Goal: Information Seeking & Learning: Learn about a topic

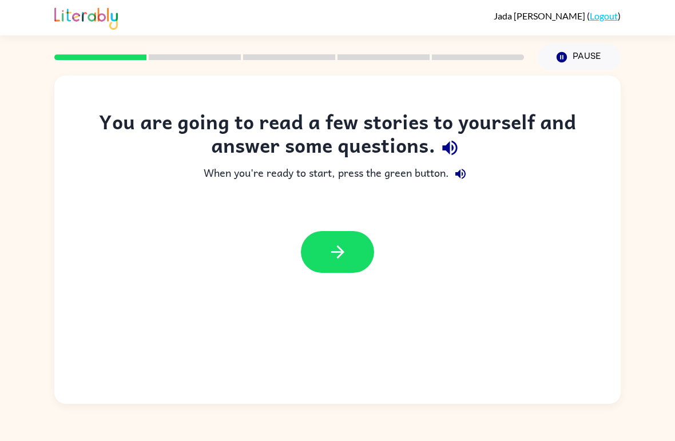
click at [360, 253] on button "button" at bounding box center [337, 252] width 73 height 42
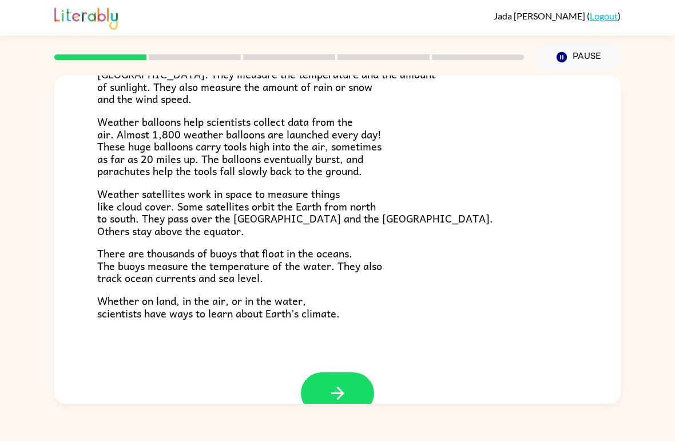
scroll to position [299, 0]
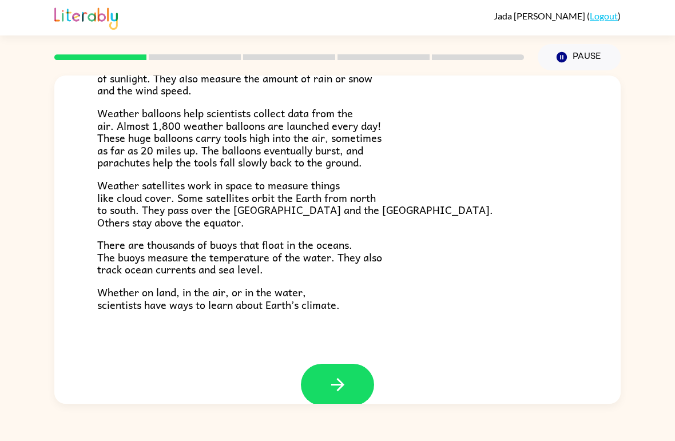
click at [348, 374] on button "button" at bounding box center [337, 385] width 73 height 42
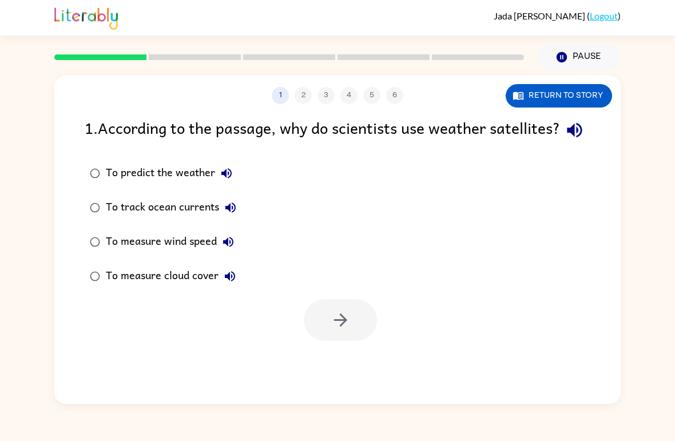
click at [593, 100] on button "Return to story" at bounding box center [559, 95] width 106 height 23
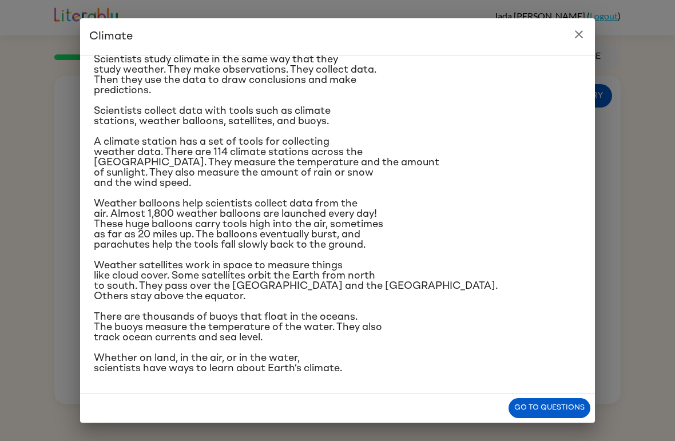
scroll to position [199, 0]
click at [576, 38] on icon "close" at bounding box center [579, 34] width 8 height 8
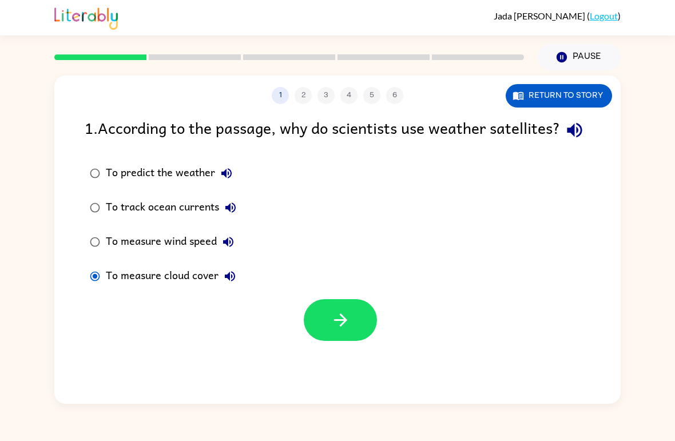
click at [340, 327] on icon "button" at bounding box center [340, 320] width 13 height 13
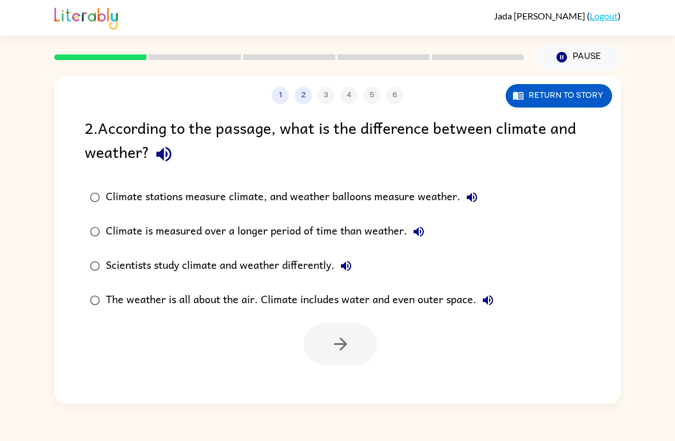
click at [577, 98] on button "Return to story" at bounding box center [559, 95] width 106 height 23
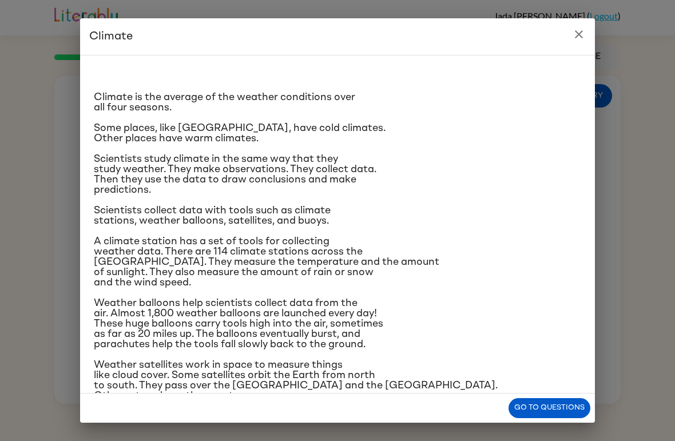
scroll to position [0, 0]
click at [570, 40] on button "close" at bounding box center [579, 34] width 23 height 23
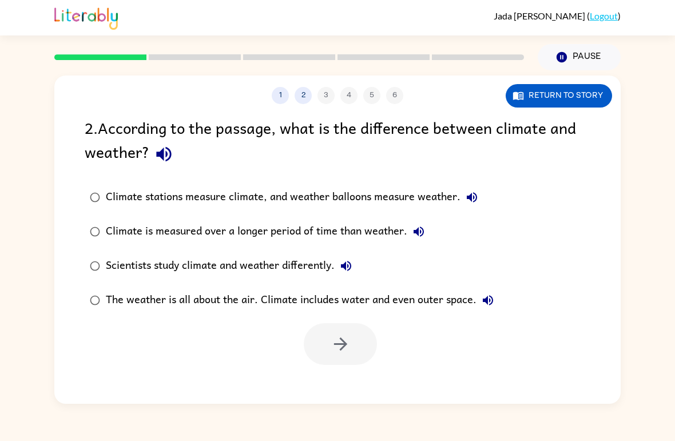
click at [564, 106] on button "Return to story" at bounding box center [559, 95] width 106 height 23
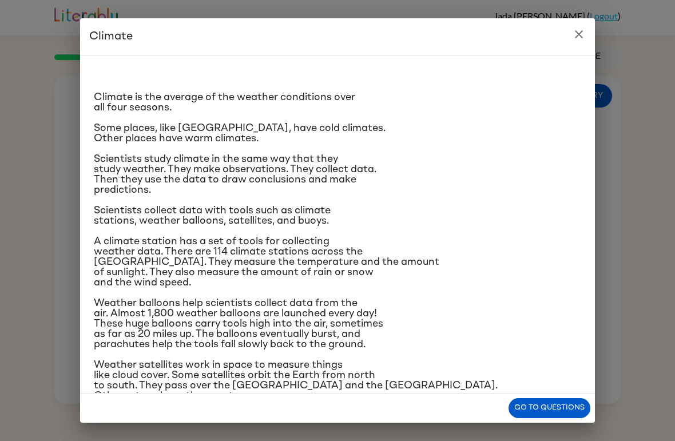
click at [574, 37] on icon "close" at bounding box center [579, 34] width 14 height 14
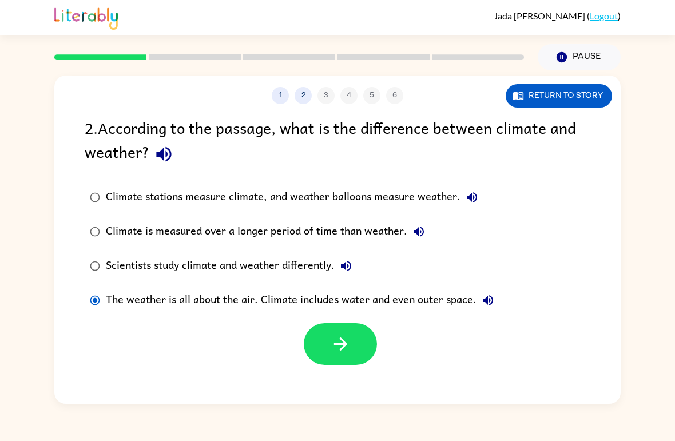
click at [368, 359] on button "button" at bounding box center [340, 344] width 73 height 42
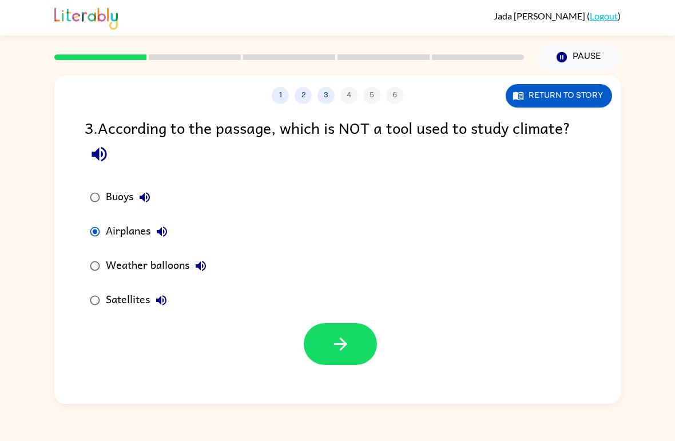
click at [346, 348] on icon "button" at bounding box center [341, 344] width 20 height 20
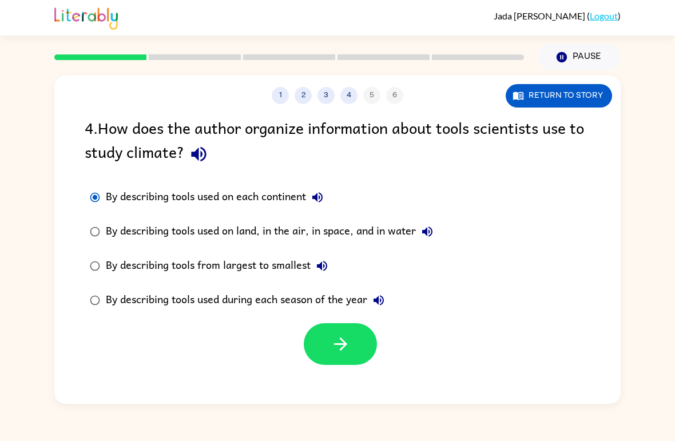
click at [337, 346] on icon "button" at bounding box center [341, 344] width 20 height 20
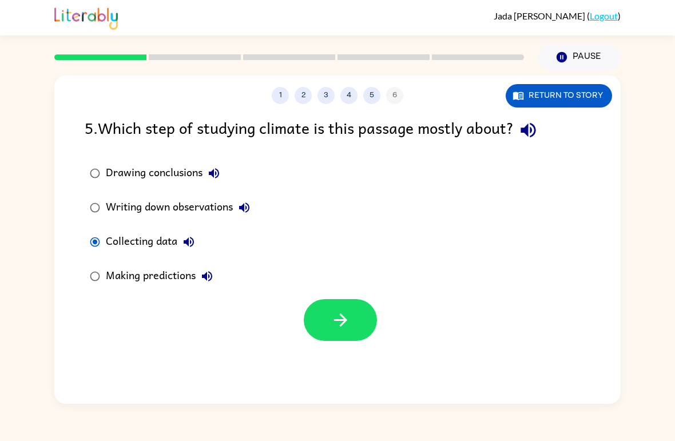
click at [321, 332] on button "button" at bounding box center [340, 320] width 73 height 42
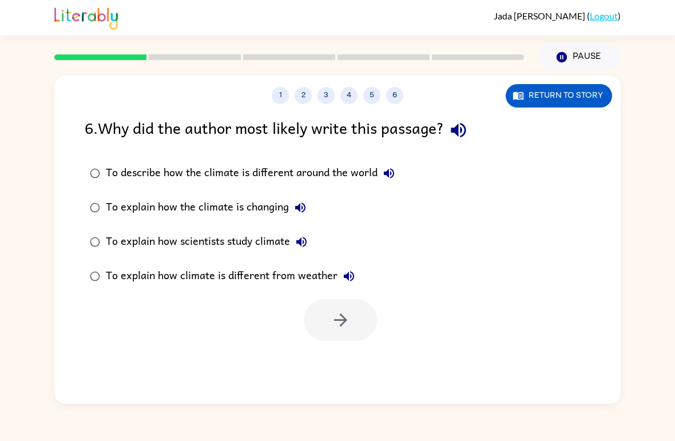
click at [109, 240] on div "To explain how scientists study climate" at bounding box center [209, 242] width 207 height 23
click at [365, 322] on button "button" at bounding box center [340, 320] width 73 height 42
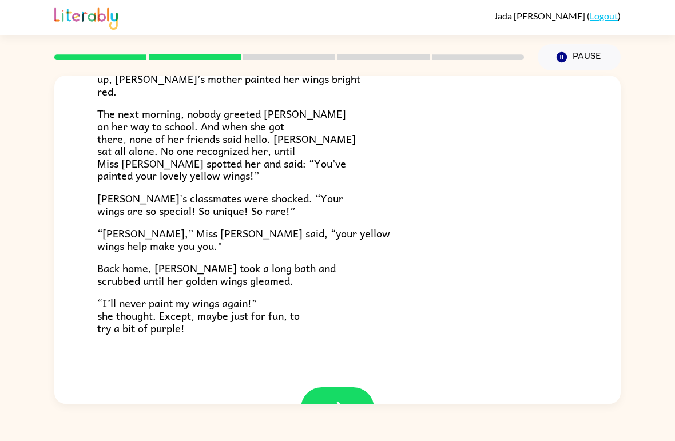
scroll to position [280, 0]
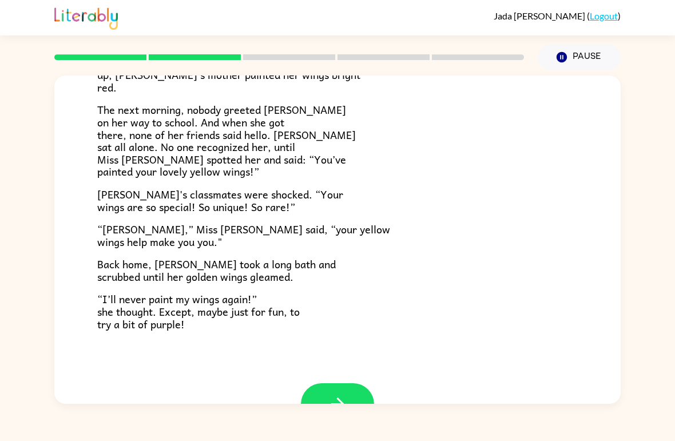
click at [341, 398] on icon "button" at bounding box center [337, 404] width 13 height 13
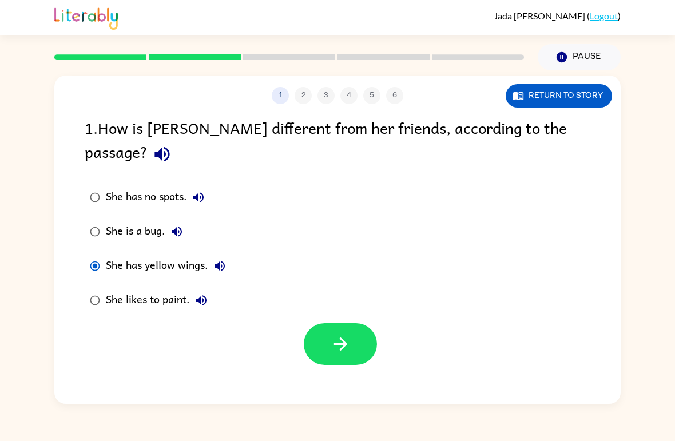
click at [323, 329] on button "button" at bounding box center [340, 344] width 73 height 42
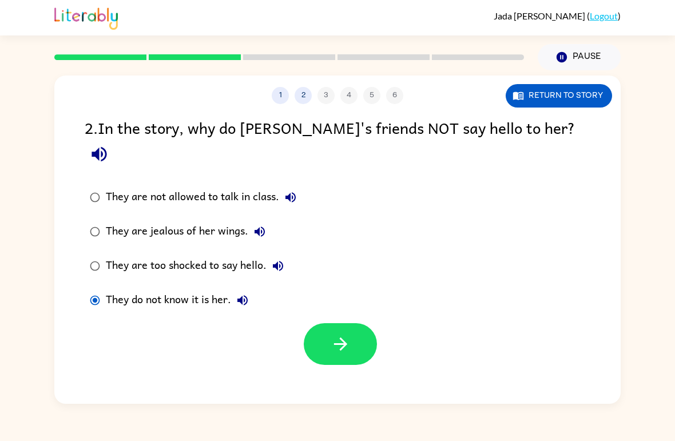
click at [352, 323] on button "button" at bounding box center [340, 344] width 73 height 42
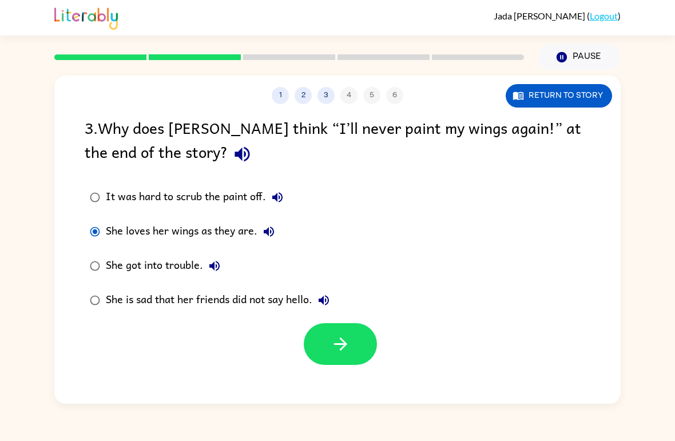
click at [338, 338] on icon "button" at bounding box center [341, 344] width 20 height 20
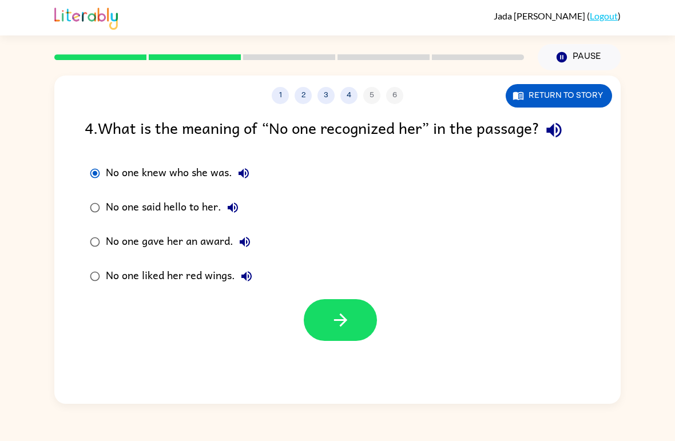
click at [348, 313] on icon "button" at bounding box center [341, 320] width 20 height 20
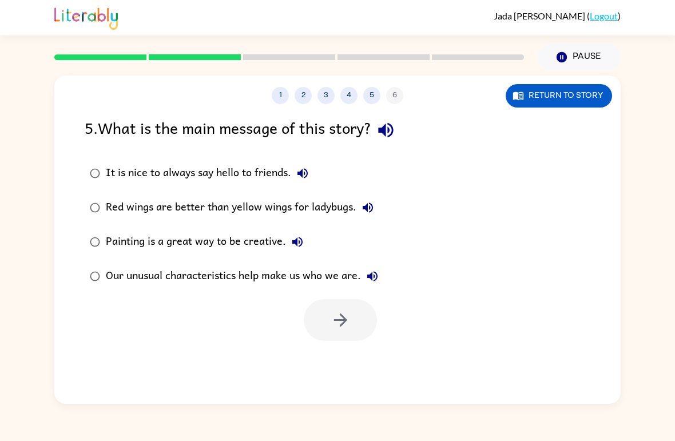
click at [81, 286] on label "Our unusual characteristics help make us who we are." at bounding box center [233, 276] width 311 height 34
click at [314, 335] on button "button" at bounding box center [340, 320] width 73 height 42
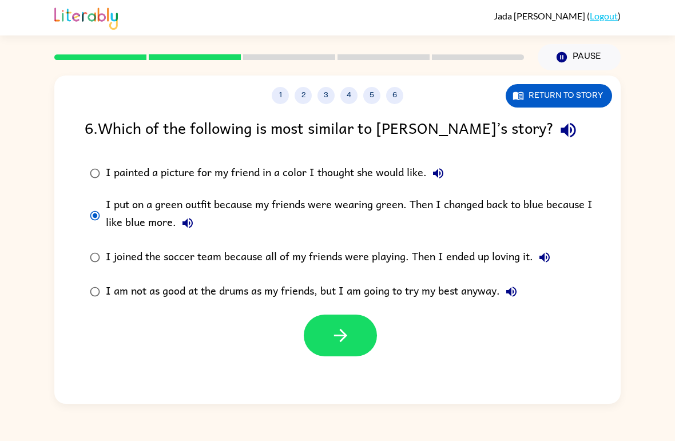
click at [351, 326] on button "button" at bounding box center [340, 336] width 73 height 42
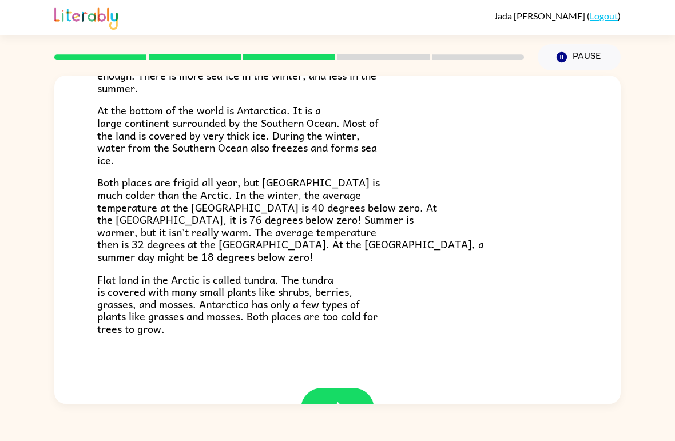
scroll to position [196, 0]
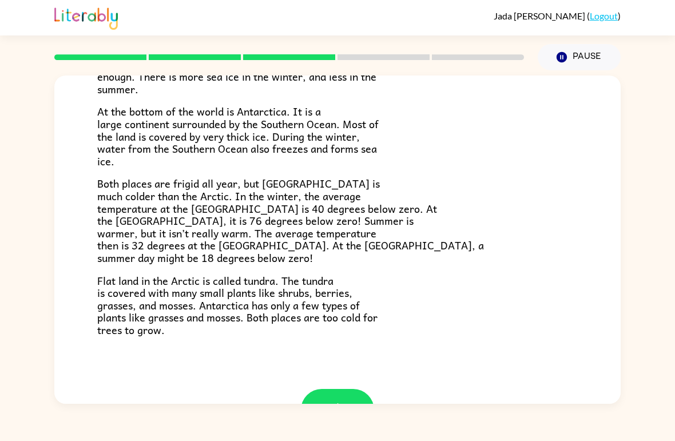
click at [330, 400] on icon "button" at bounding box center [338, 410] width 20 height 20
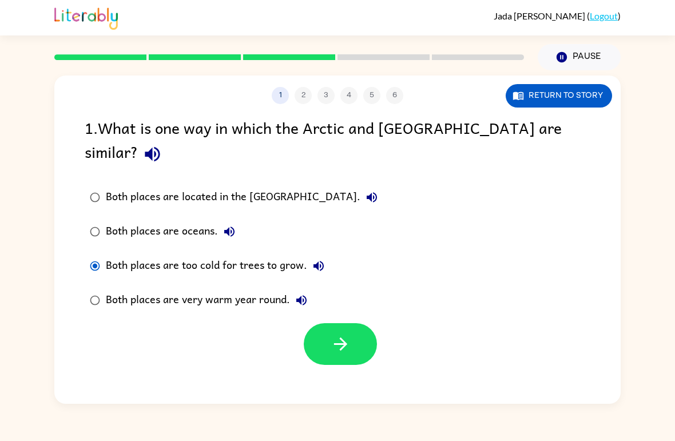
click at [344, 334] on icon "button" at bounding box center [341, 344] width 20 height 20
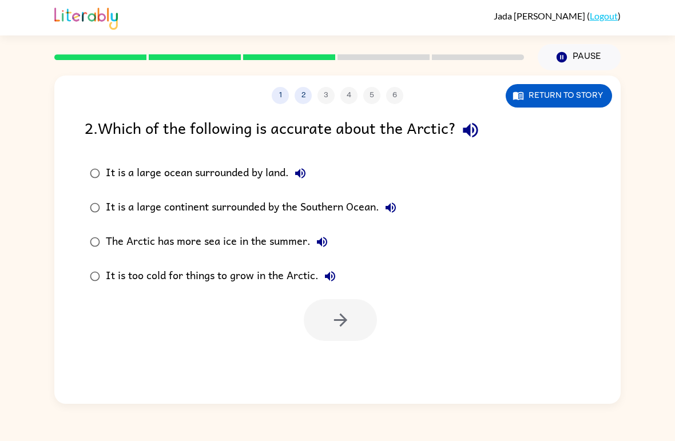
click at [545, 100] on button "Return to story" at bounding box center [559, 95] width 106 height 23
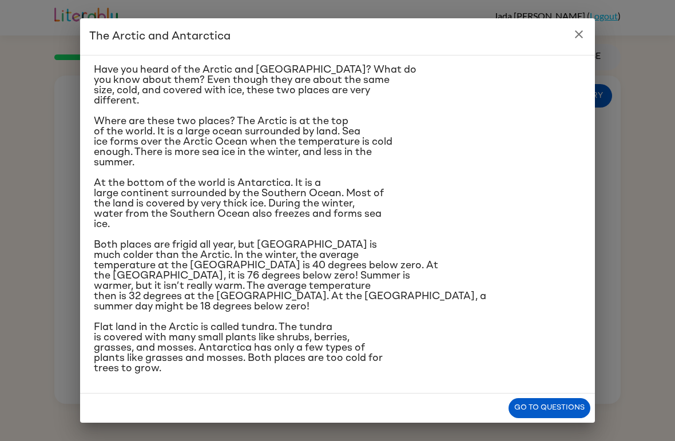
scroll to position [92, 0]
click at [590, 37] on button "close" at bounding box center [579, 34] width 23 height 23
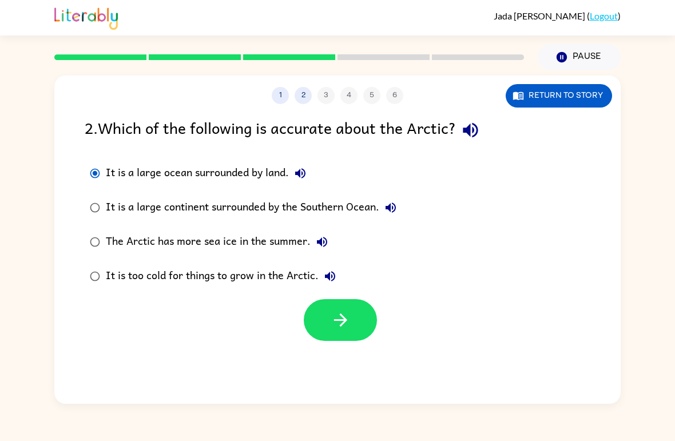
click at [329, 320] on button "button" at bounding box center [340, 320] width 73 height 42
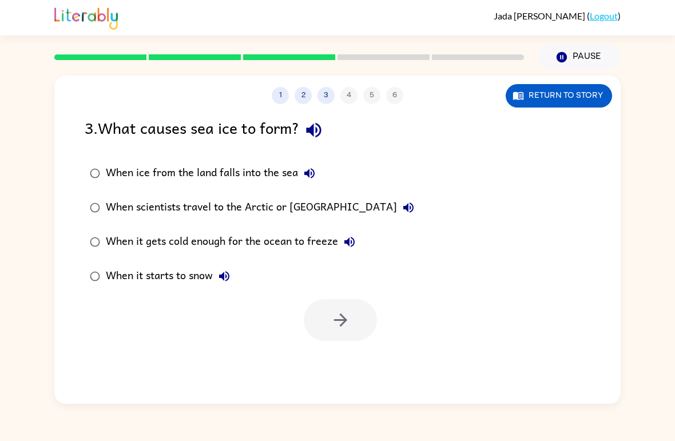
click at [80, 242] on label "When it gets cold enough for the ocean to freeze" at bounding box center [251, 242] width 347 height 34
click at [77, 240] on div "3 . What causes sea ice to form? When ice from the land falls into the sea When…" at bounding box center [337, 228] width 566 height 225
click at [357, 339] on button "button" at bounding box center [340, 320] width 73 height 42
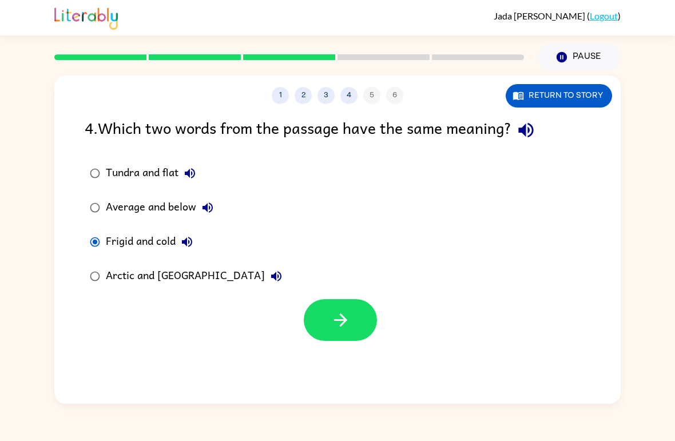
click at [332, 319] on icon "button" at bounding box center [341, 320] width 20 height 20
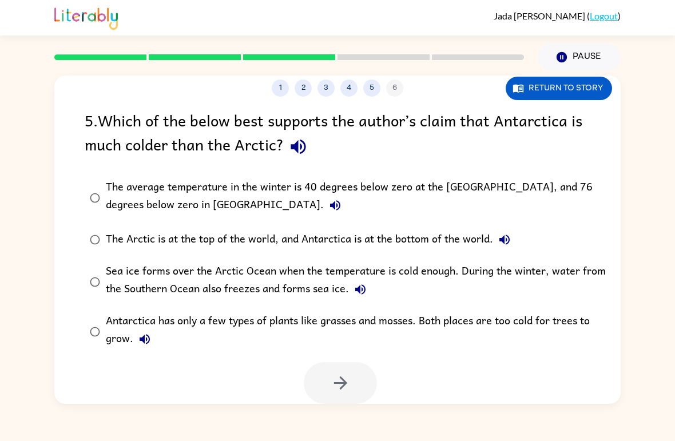
scroll to position [8, 0]
click at [295, 149] on icon "button" at bounding box center [298, 147] width 15 height 15
click at [294, 160] on button "button" at bounding box center [298, 146] width 29 height 29
click at [330, 205] on icon "button" at bounding box center [335, 205] width 10 height 10
click at [596, 88] on button "Return to story" at bounding box center [559, 88] width 106 height 23
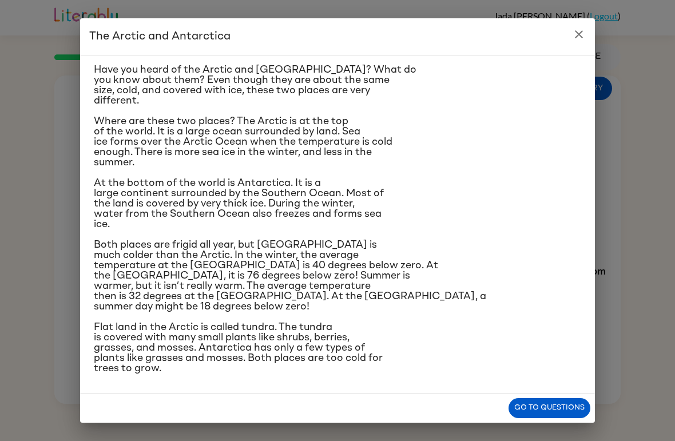
scroll to position [116, 0]
click at [580, 36] on icon "close" at bounding box center [579, 34] width 8 height 8
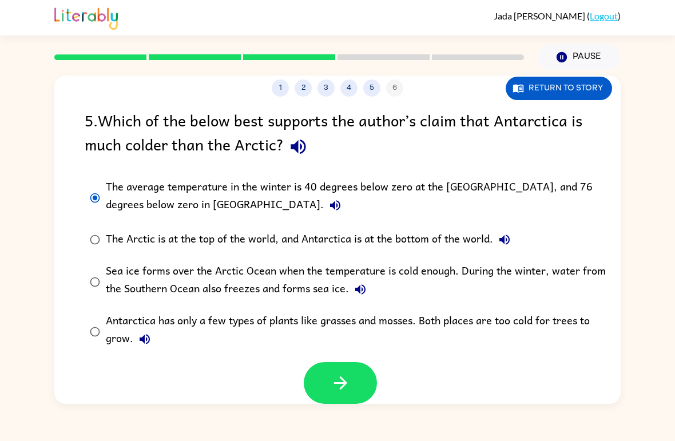
click at [346, 378] on icon "button" at bounding box center [341, 383] width 20 height 20
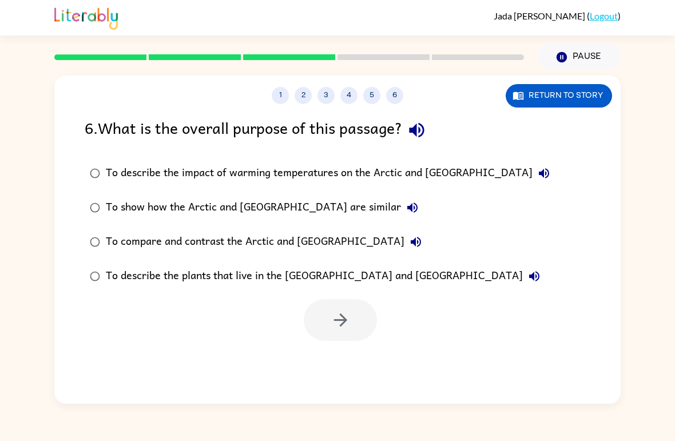
scroll to position [0, 0]
click at [346, 340] on button "button" at bounding box center [340, 320] width 73 height 42
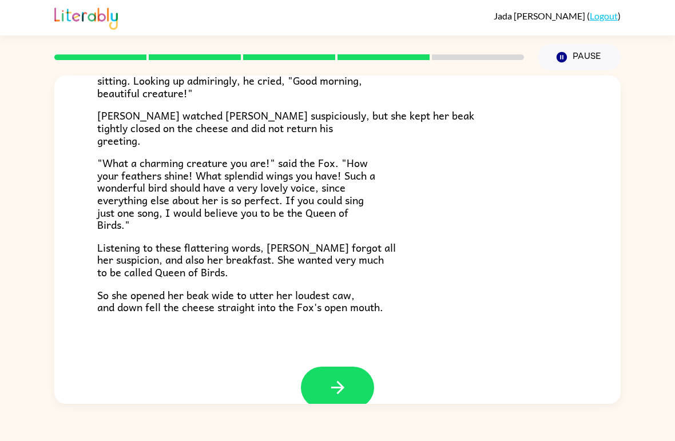
scroll to position [208, 0]
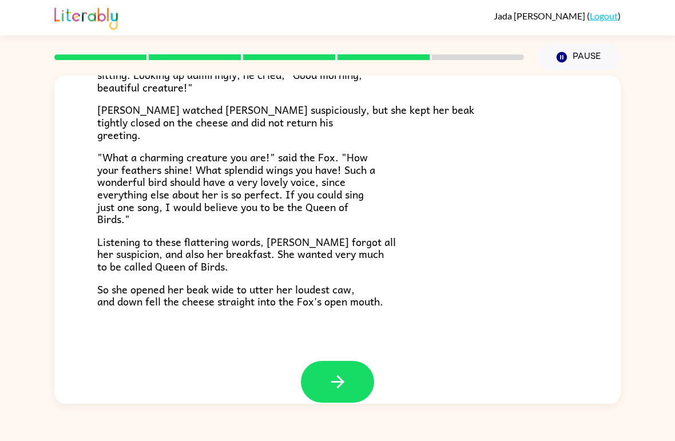
click at [357, 361] on button "button" at bounding box center [337, 382] width 73 height 42
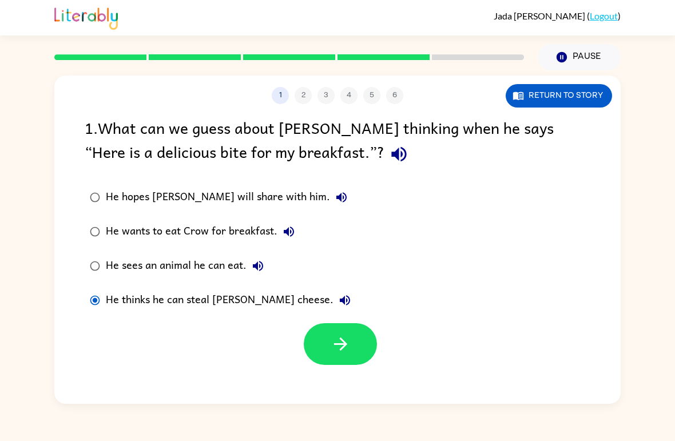
click at [339, 342] on icon "button" at bounding box center [341, 344] width 20 height 20
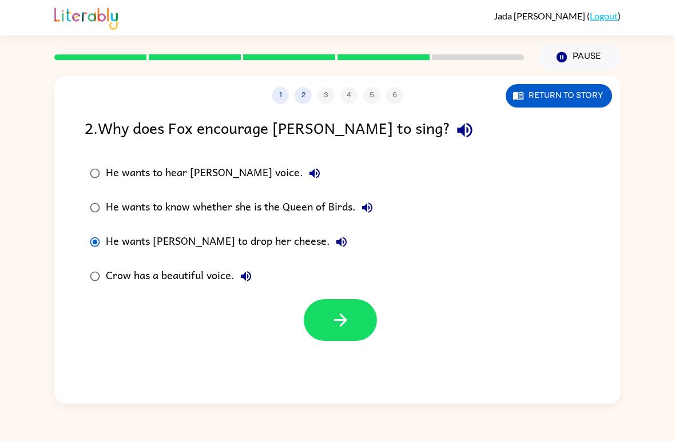
click at [340, 327] on icon "button" at bounding box center [341, 320] width 20 height 20
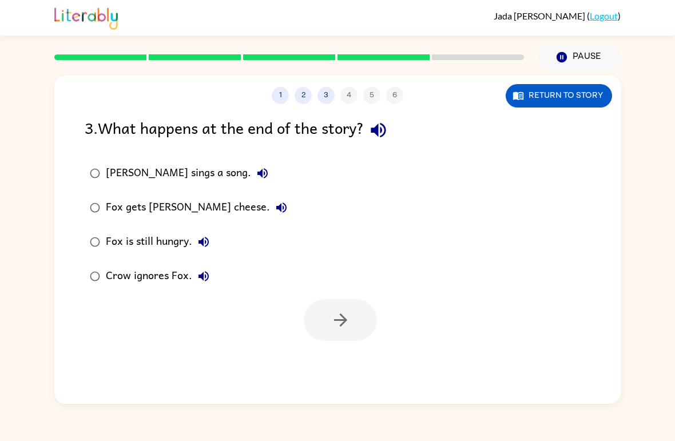
click at [90, 194] on label "Fox gets [PERSON_NAME] cheese." at bounding box center [188, 208] width 220 height 34
click at [319, 320] on button "button" at bounding box center [340, 320] width 73 height 42
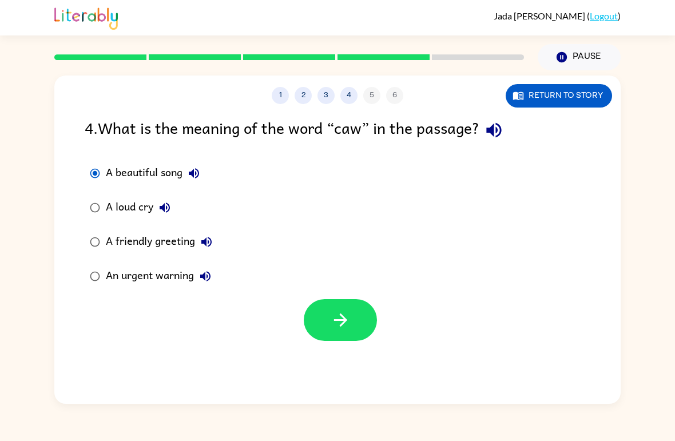
click at [344, 328] on icon "button" at bounding box center [341, 320] width 20 height 20
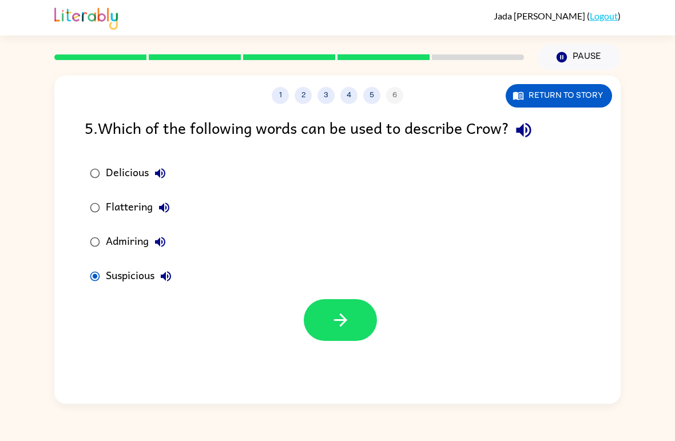
click at [361, 336] on button "button" at bounding box center [340, 320] width 73 height 42
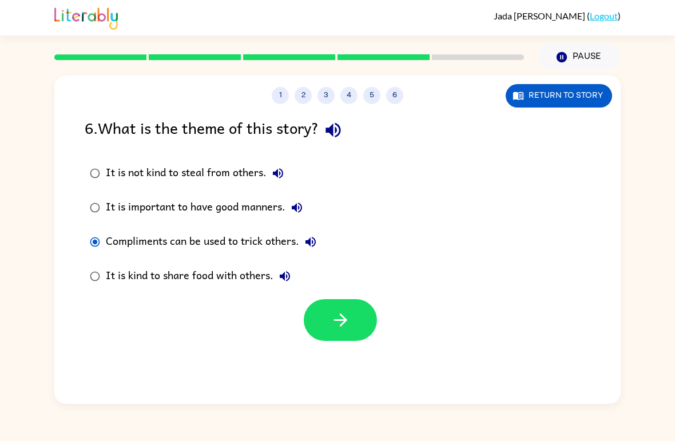
click at [334, 330] on icon "button" at bounding box center [341, 320] width 20 height 20
